Goal: Understand process/instructions: Learn how to perform a task or action

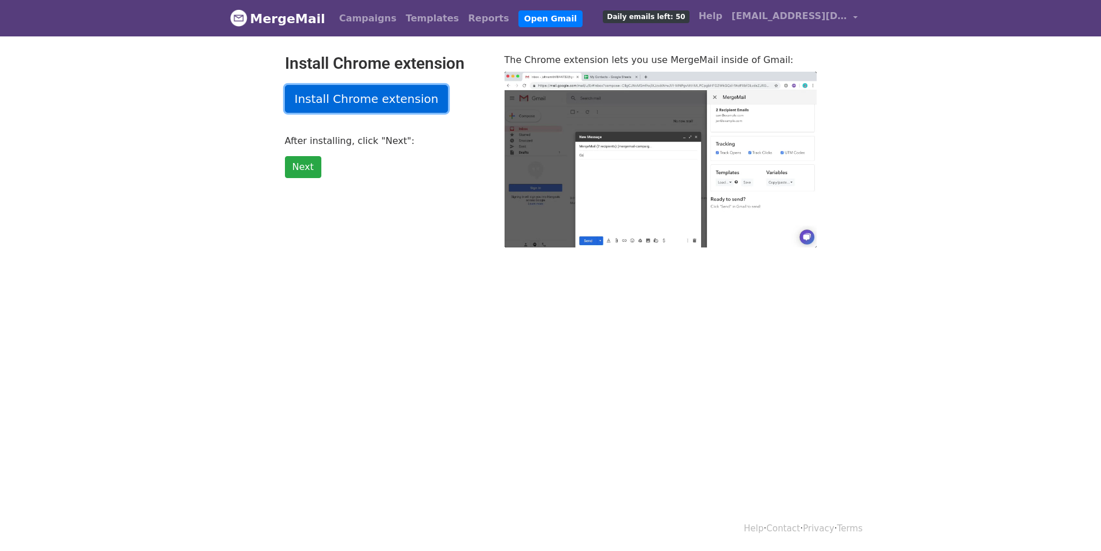
click at [384, 103] on link "Install Chrome extension" at bounding box center [367, 99] width 164 height 28
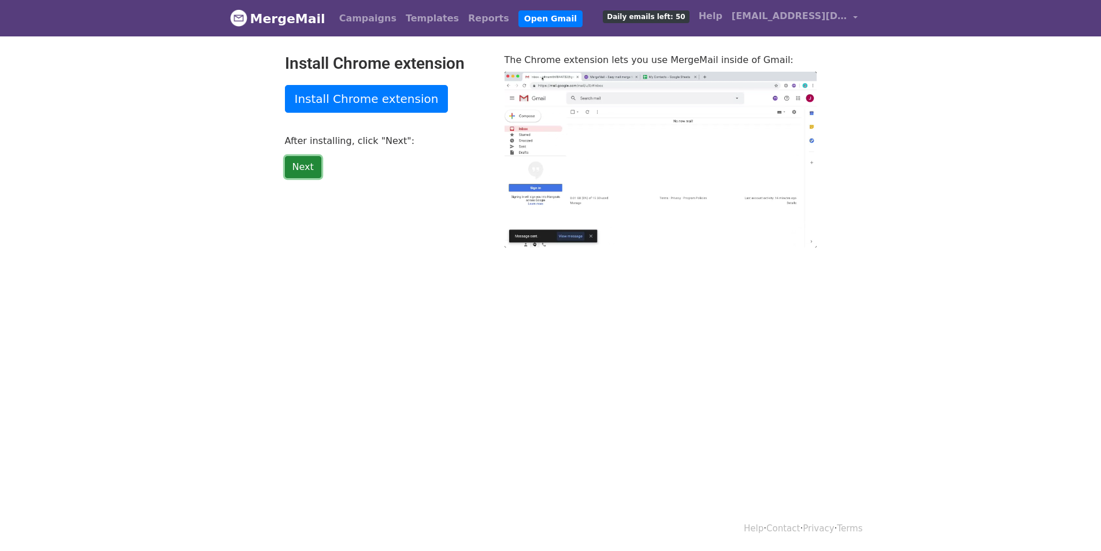
click at [303, 173] on link "Next" at bounding box center [303, 167] width 36 height 22
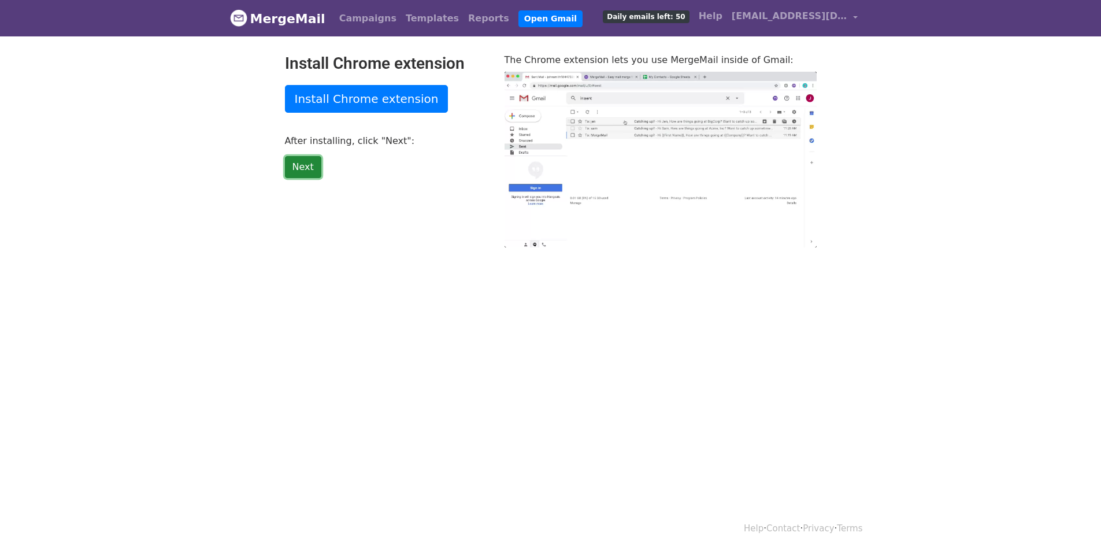
type input "24.27"
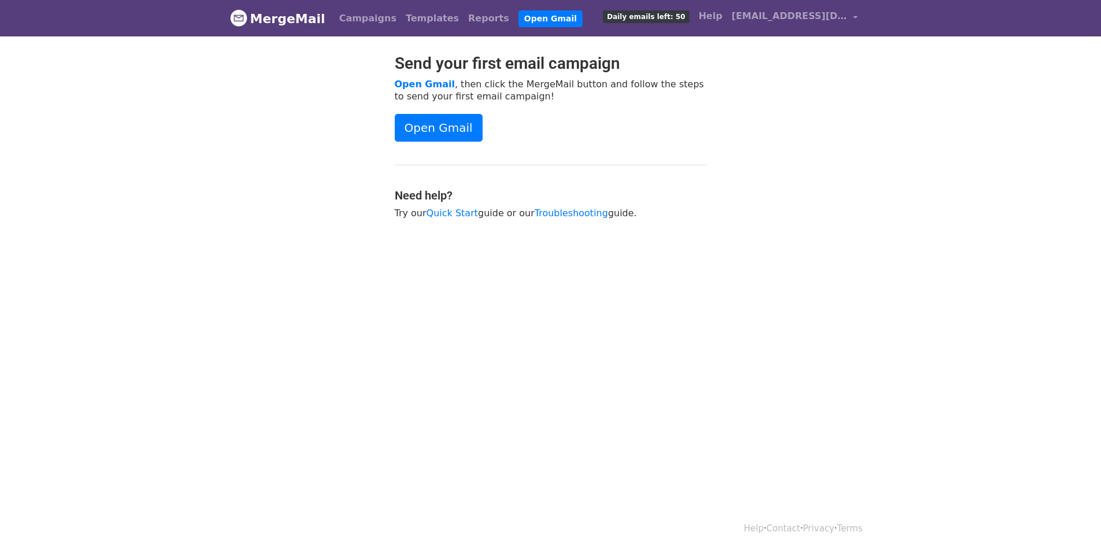
click at [448, 142] on div "Send your first email campaign Open Gmail , then click the MergeMail button and…" at bounding box center [551, 142] width 330 height 177
click at [447, 125] on link "Open Gmail" at bounding box center [439, 128] width 88 height 28
click at [431, 121] on link "Open Gmail" at bounding box center [439, 128] width 88 height 28
